Goal: Find specific page/section: Find specific page/section

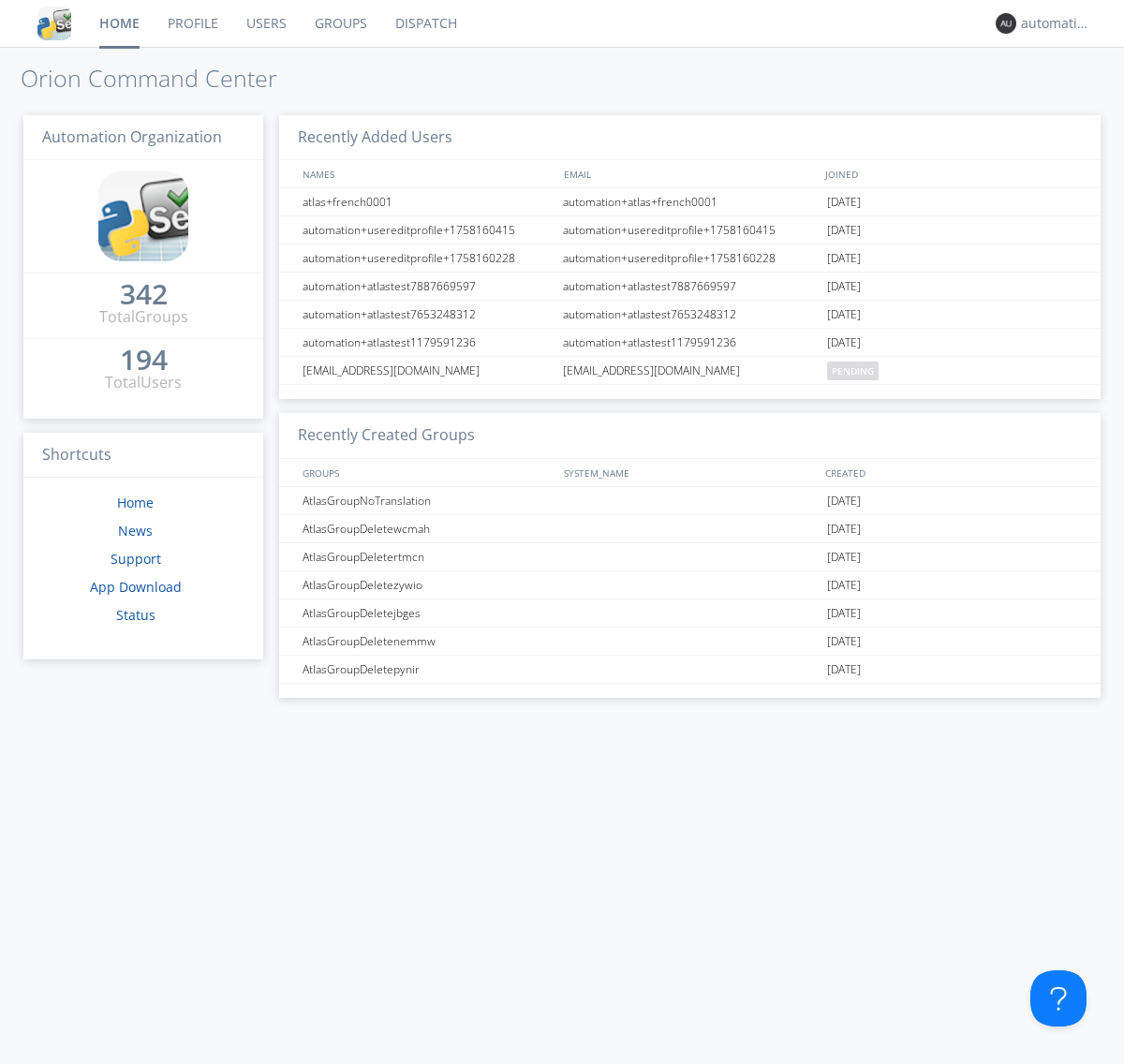
click at [425, 24] on link "Dispatch" at bounding box center [426, 23] width 90 height 47
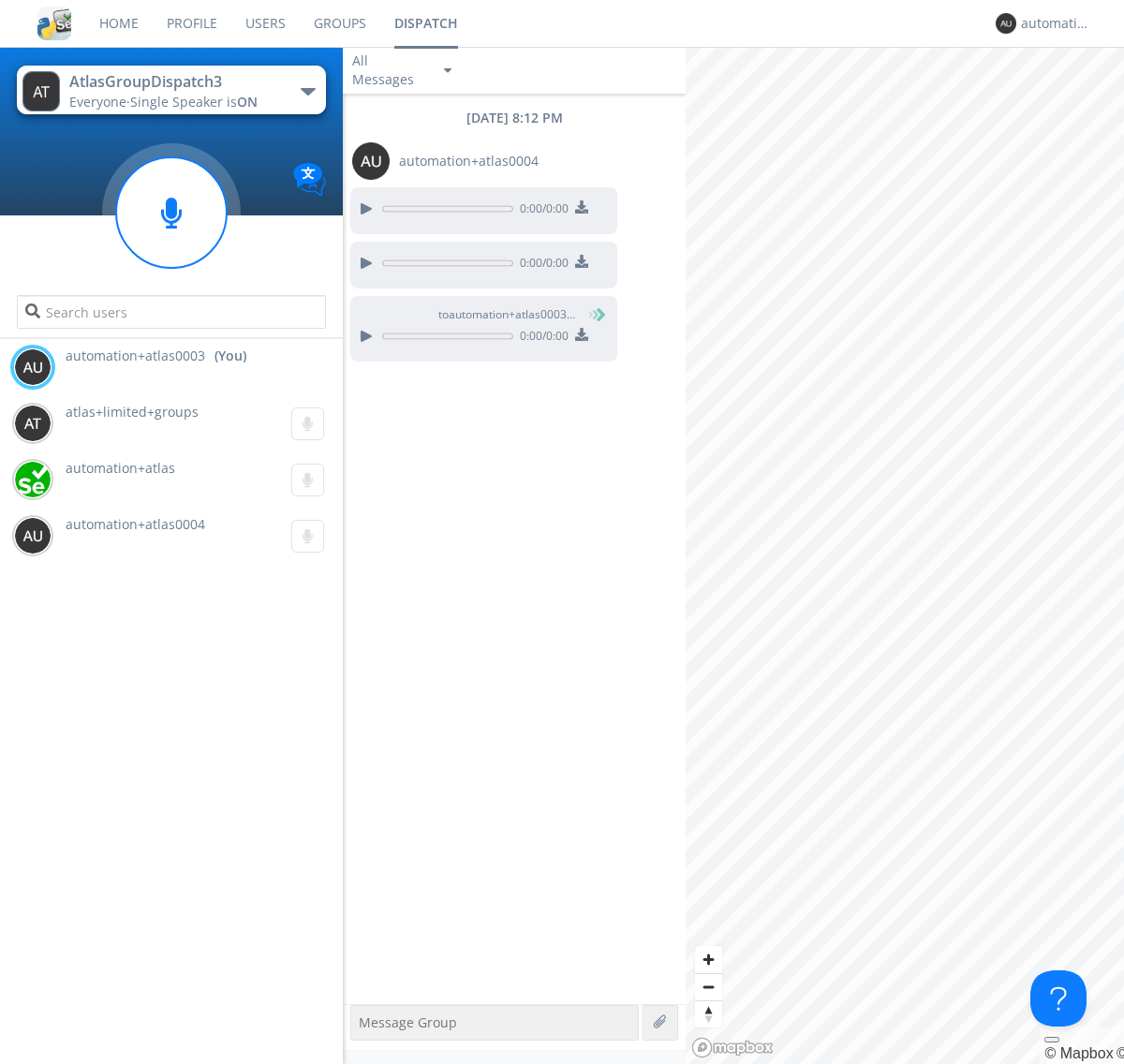
click at [308, 91] on div "button" at bounding box center [308, 92] width 15 height 8
click at [0, 0] on span "AtlasGroupDispatch" at bounding box center [0, 0] width 0 height 0
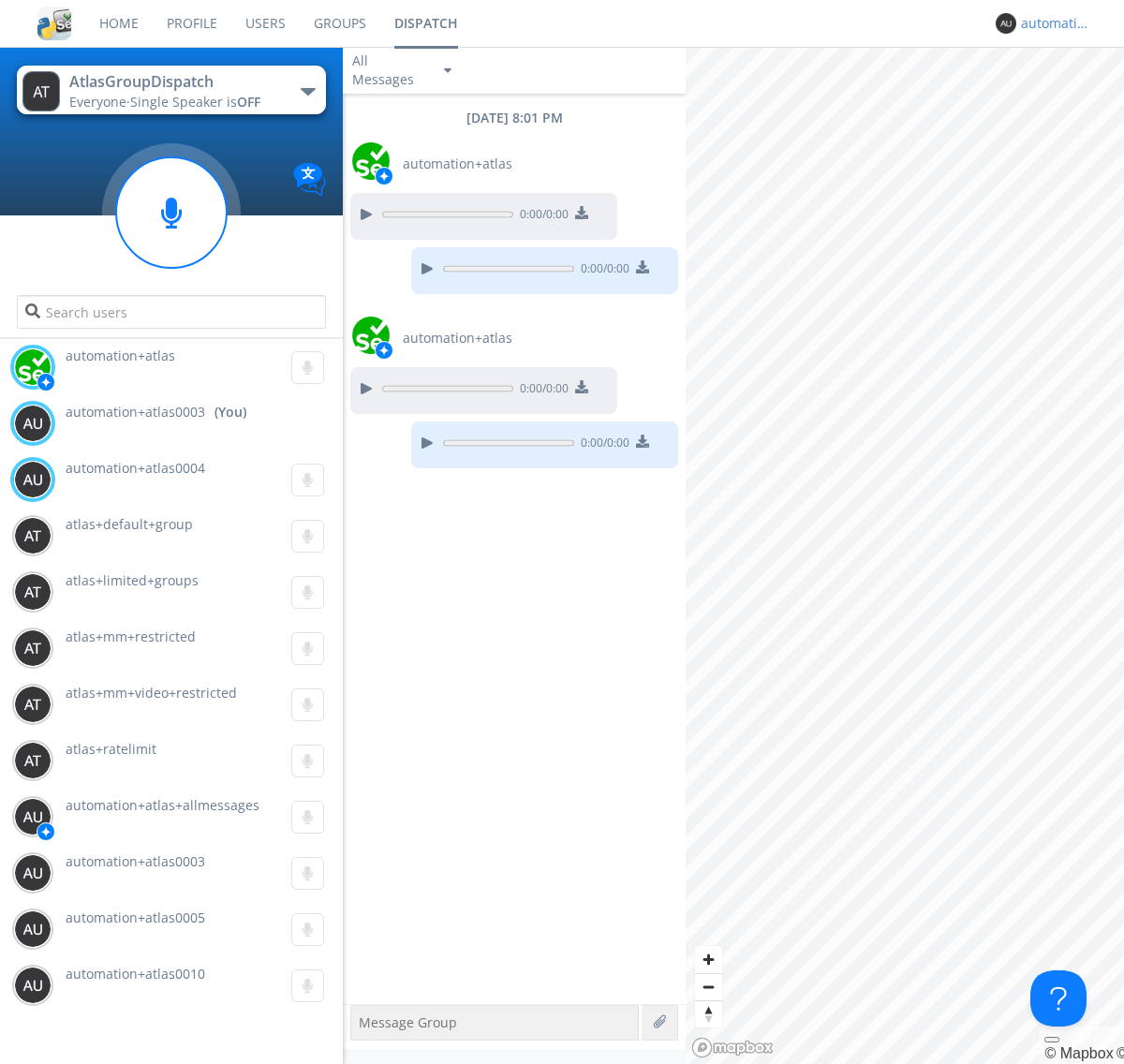
click at [1052, 24] on div "automation+atlas0003" at bounding box center [1056, 23] width 70 height 19
